Goal: Navigation & Orientation: Go to known website

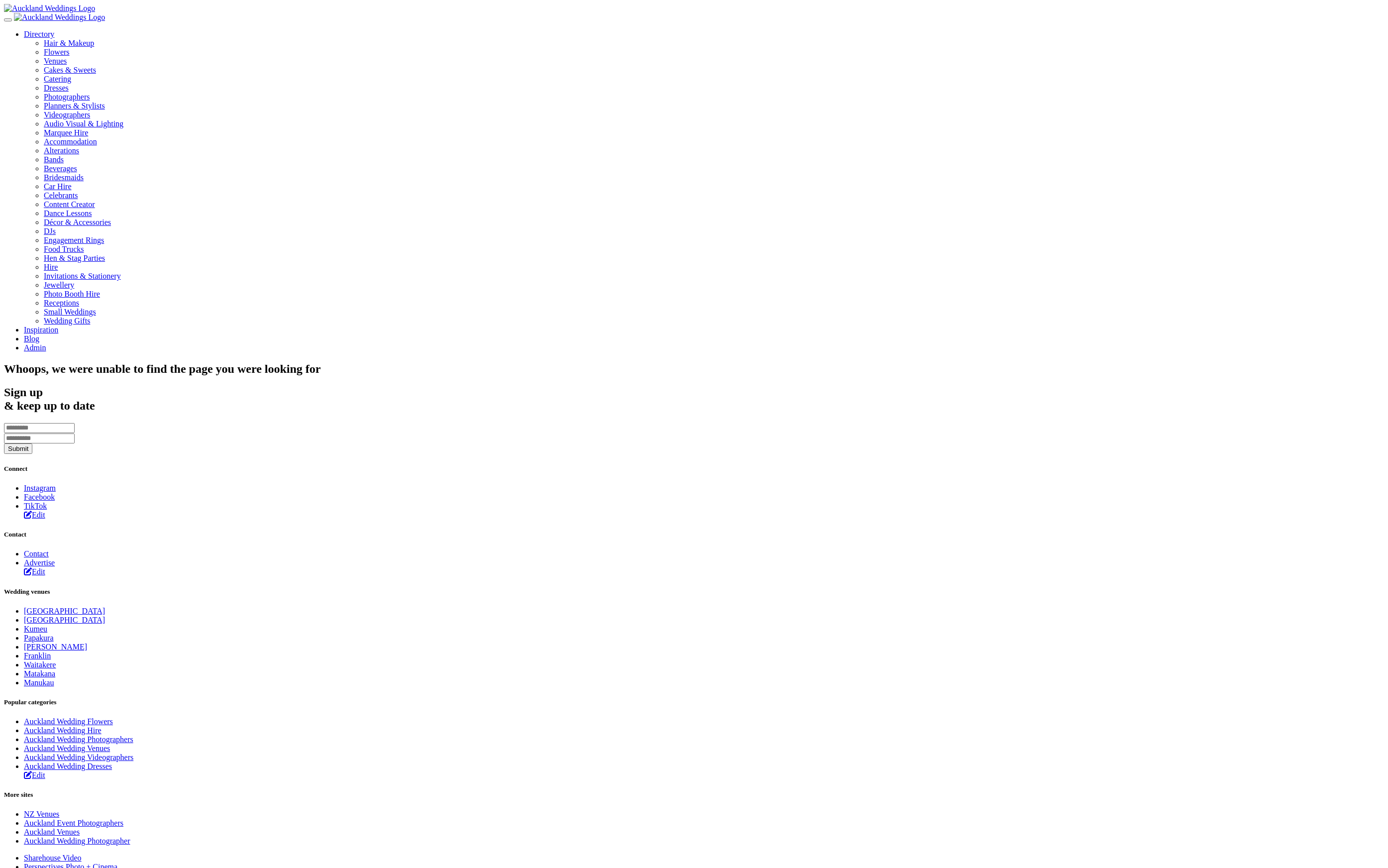
click at [425, 363] on h2 "Whoops, we were unable to find the page you were looking for" at bounding box center [694, 369] width 1380 height 14
click at [68, 19] on nav "Directory Hair & Makeup Flowers Venues" at bounding box center [694, 183] width 1380 height 339
click at [71, 22] on img at bounding box center [59, 17] width 91 height 9
click at [73, 22] on img at bounding box center [59, 17] width 91 height 9
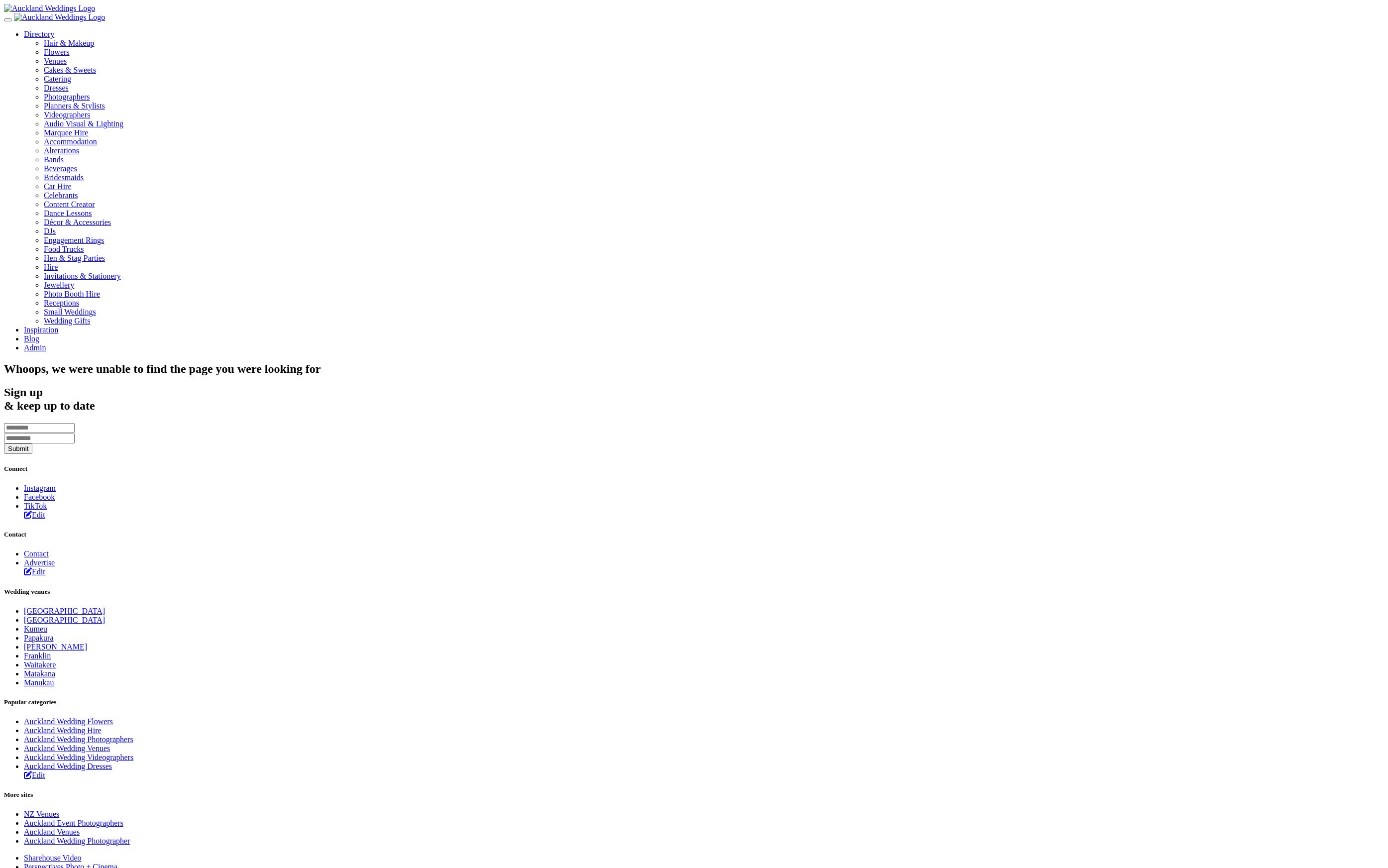
click at [70, 22] on img at bounding box center [59, 17] width 91 height 9
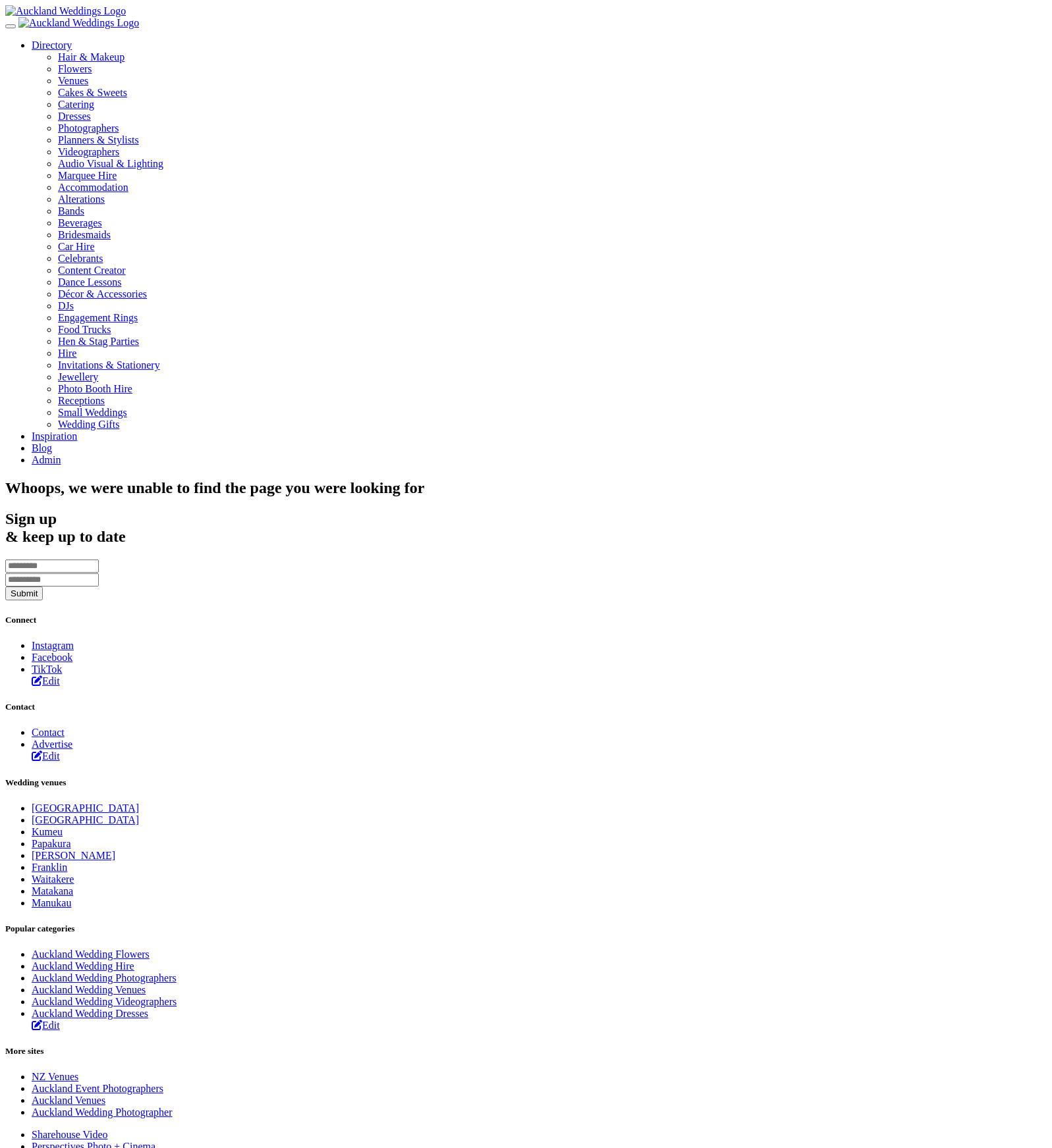
click at [603, 479] on section "Whoops, we were unable to find the page you were looking for" at bounding box center [526, 488] width 1041 height 18
click at [92, 29] on img at bounding box center [78, 23] width 120 height 11
